Goal: Task Accomplishment & Management: Complete application form

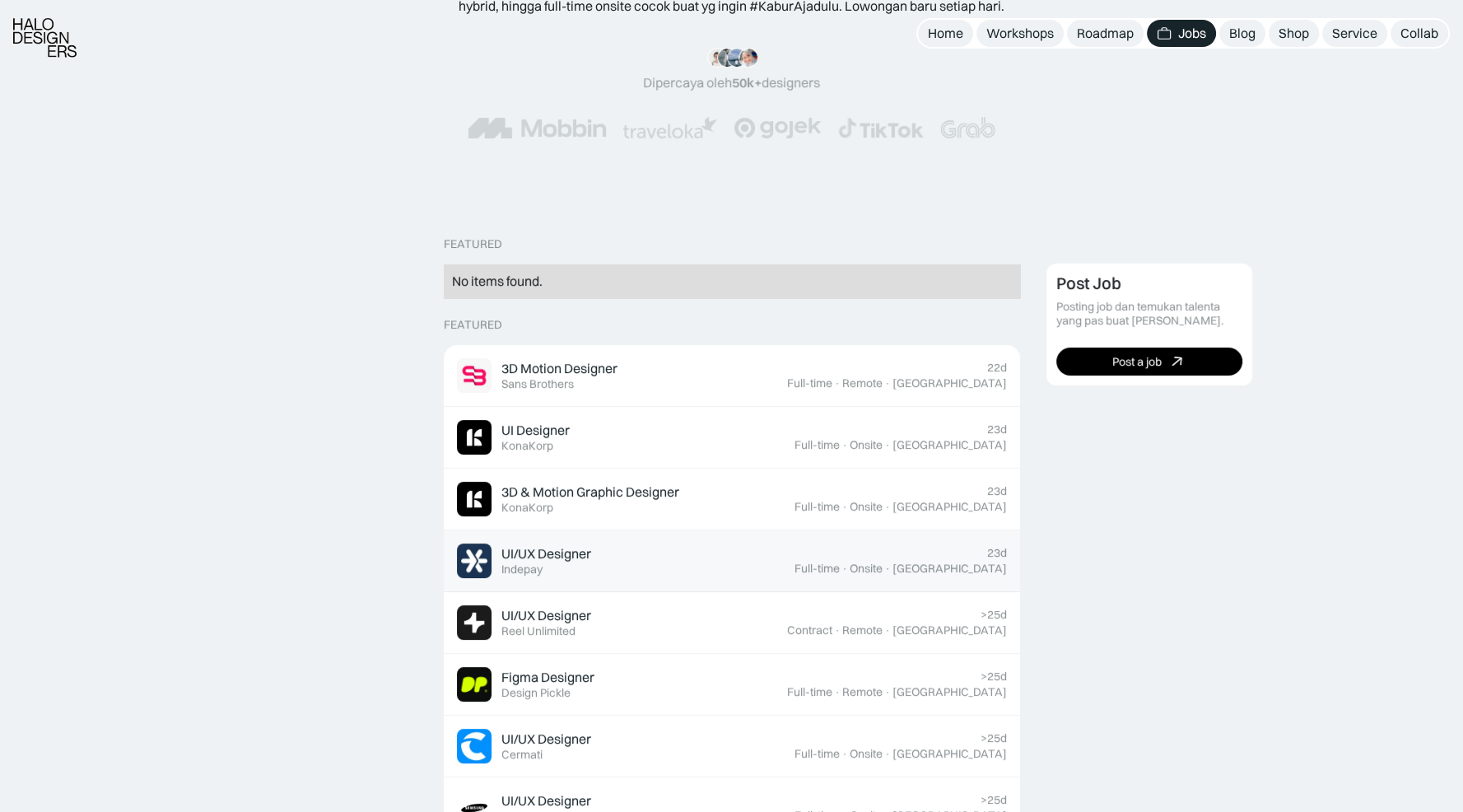
scroll to position [250, 0]
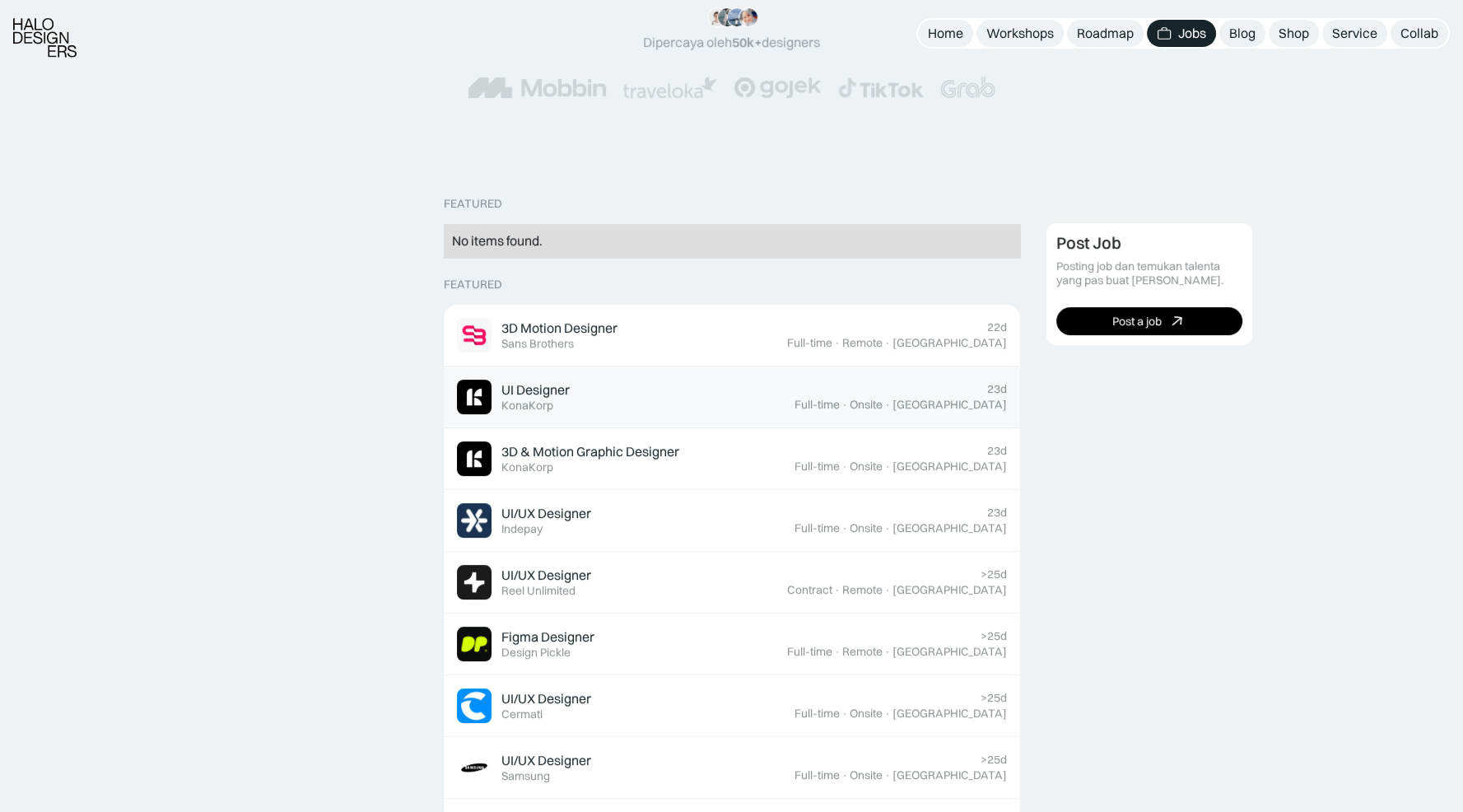
click at [592, 408] on div "UI Designer Featured KonaKorp" at bounding box center [625, 397] width 337 height 34
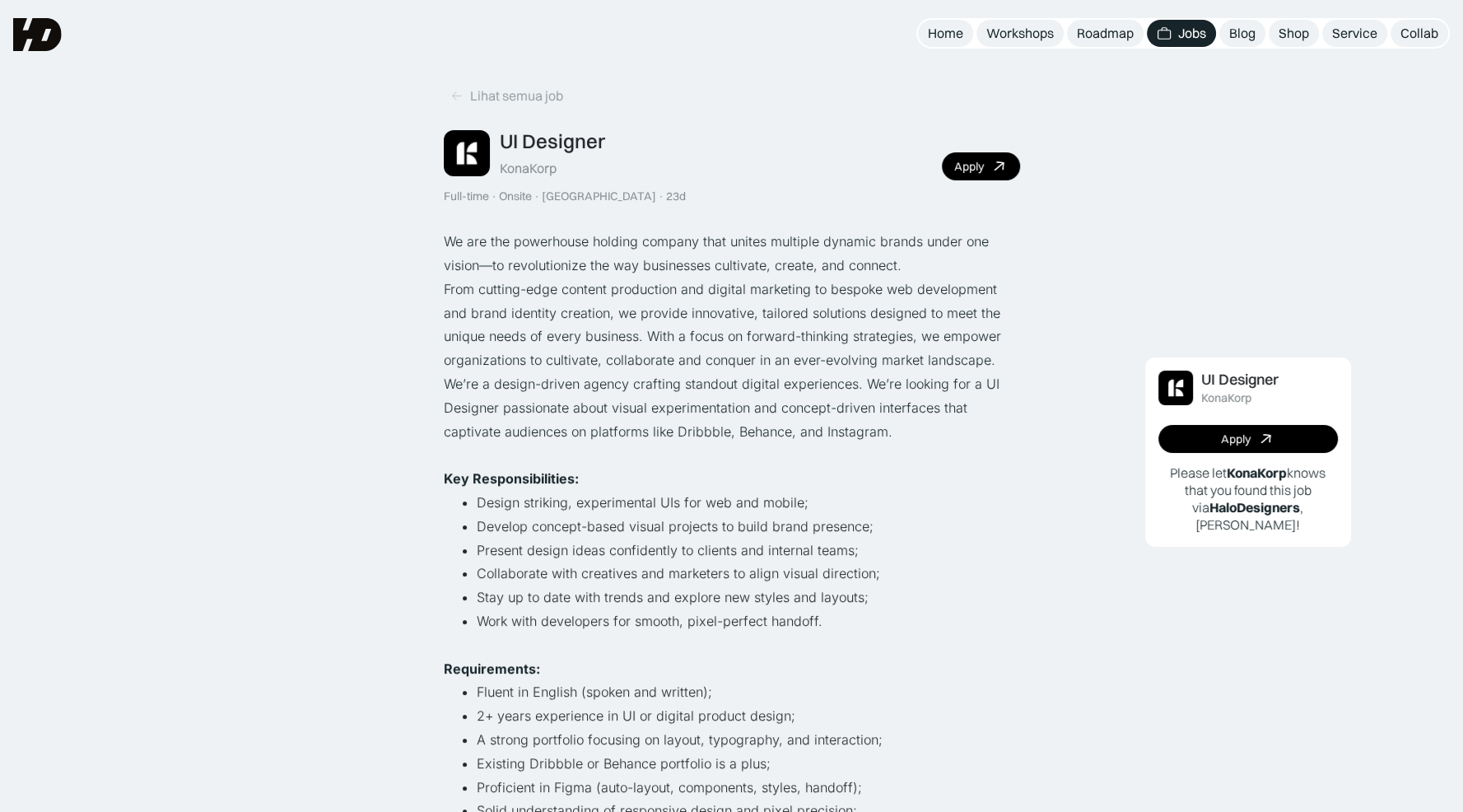
click at [975, 183] on div "UI Designer KonaKorp Full-time · Onsite · [GEOGRAPHIC_DATA] · 23d Apply" at bounding box center [732, 167] width 576 height 74
click at [971, 174] on link "Apply" at bounding box center [981, 166] width 78 height 28
